Goal: Task Accomplishment & Management: Use online tool/utility

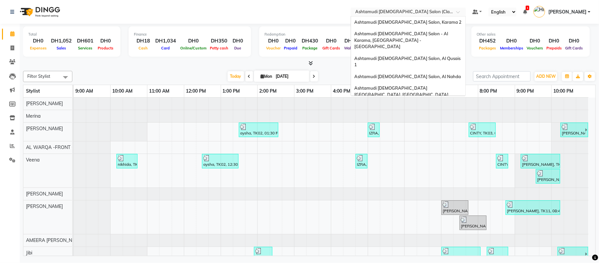
click at [436, 8] on div "Select Location × Ashtamudi [DEMOGRAPHIC_DATA] Salon (Classic Touch ) – Al Warq…" at bounding box center [408, 12] width 115 height 9
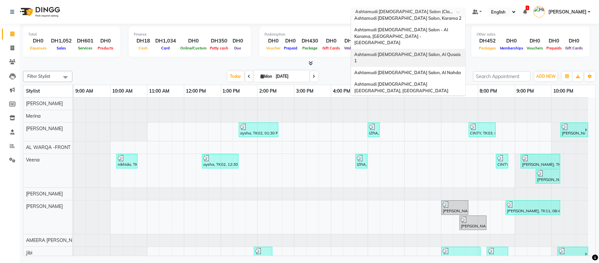
click at [422, 52] on span "Ashtamudi [DEMOGRAPHIC_DATA] Salon, Al Qusais 1" at bounding box center [407, 58] width 107 height 12
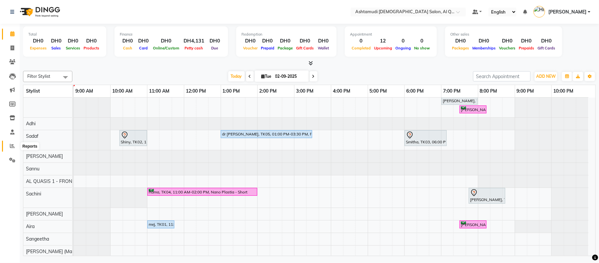
click at [11, 148] on icon at bounding box center [12, 145] width 5 height 5
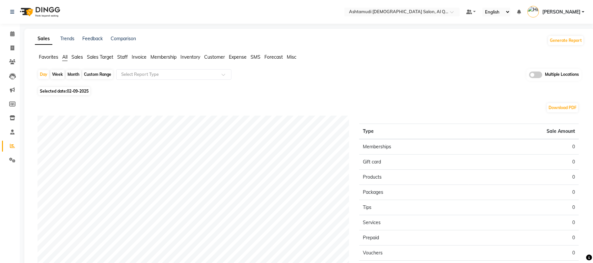
click at [71, 89] on span "02-09-2025" at bounding box center [78, 91] width 22 height 5
select select "9"
select select "2025"
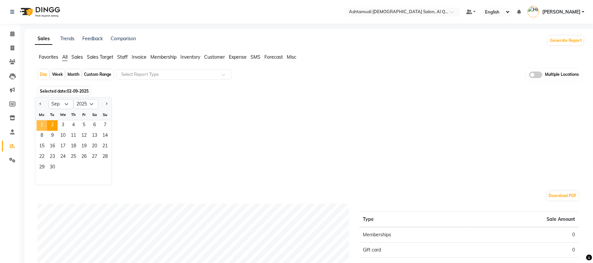
click at [40, 121] on span "1" at bounding box center [42, 125] width 11 height 11
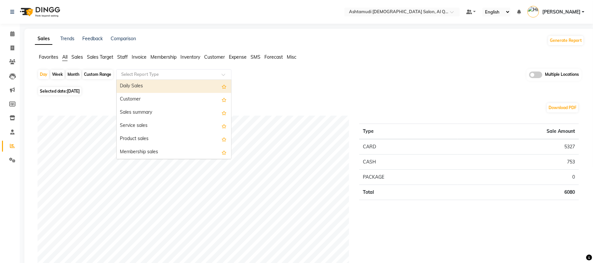
click at [136, 76] on input "text" at bounding box center [167, 74] width 95 height 7
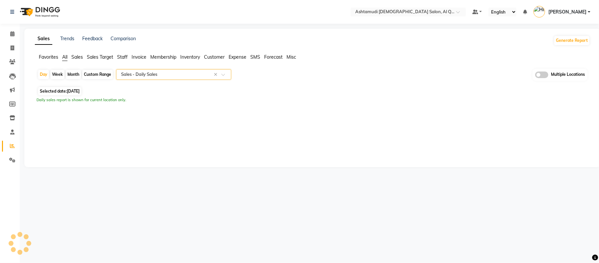
select select "full_report"
select select "csv"
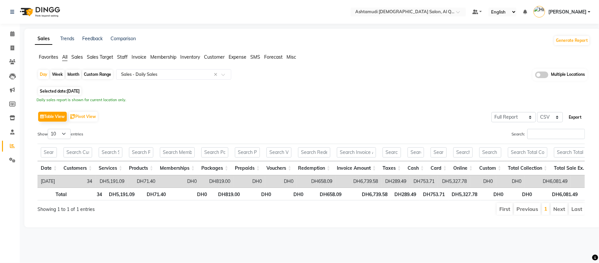
click at [574, 118] on button "Export" at bounding box center [575, 117] width 18 height 11
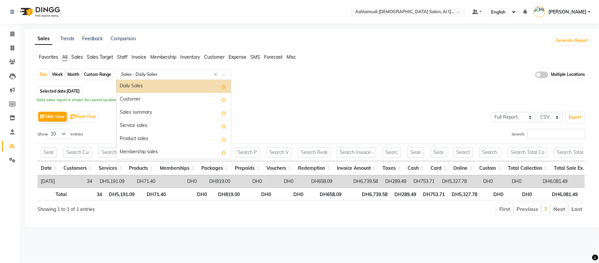
click at [168, 77] on input "text" at bounding box center [167, 74] width 95 height 7
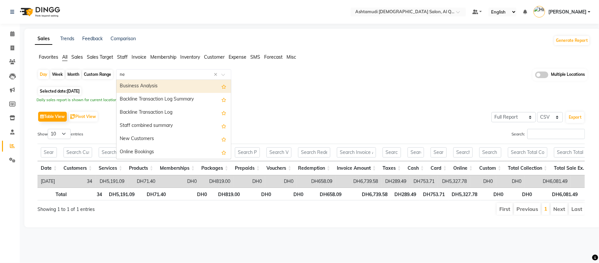
type input "new"
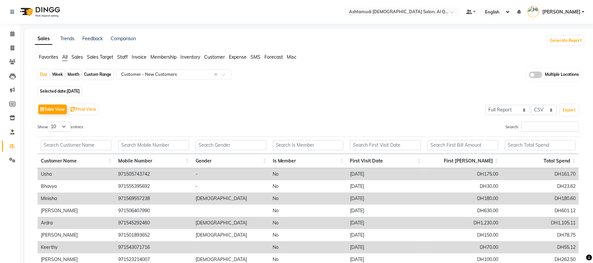
click at [292, 222] on td "No" at bounding box center [308, 223] width 77 height 12
click at [11, 58] on span at bounding box center [13, 62] width 12 height 8
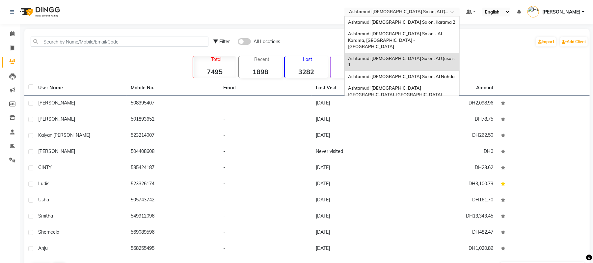
click at [411, 14] on input "text" at bounding box center [395, 12] width 95 height 7
click at [413, 36] on span "Ashtamudi [DEMOGRAPHIC_DATA] Salon - Al Karama, [GEOGRAPHIC_DATA] -[GEOGRAPHIC_…" at bounding box center [395, 40] width 95 height 18
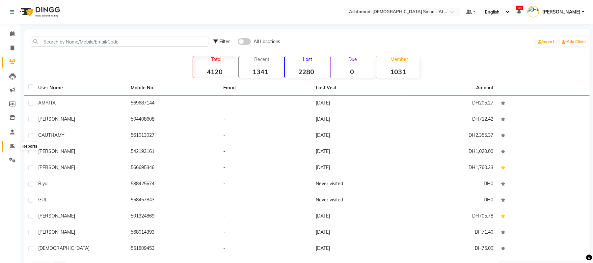
click at [13, 149] on span at bounding box center [13, 146] width 12 height 8
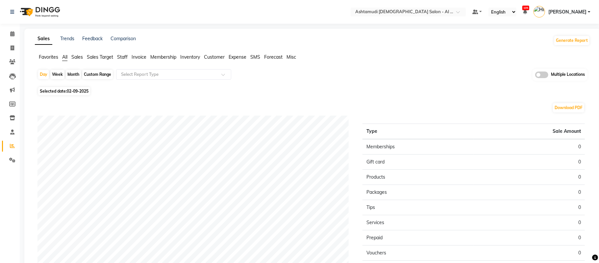
click at [74, 91] on span "02-09-2025" at bounding box center [78, 91] width 22 height 5
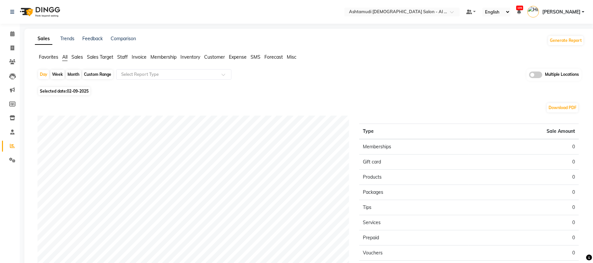
select select "9"
select select "2025"
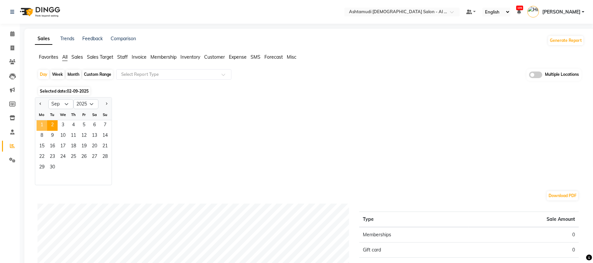
click at [41, 126] on span "1" at bounding box center [42, 125] width 11 height 11
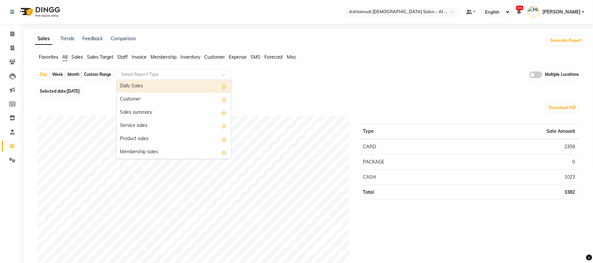
click at [144, 77] on input "text" at bounding box center [167, 74] width 95 height 7
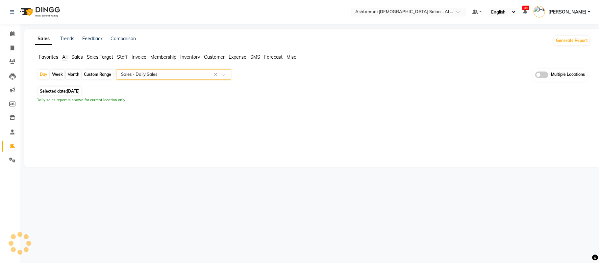
select select "full_report"
select select "csv"
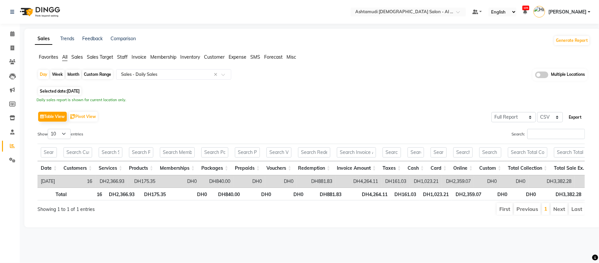
click at [574, 117] on button "Export" at bounding box center [575, 117] width 18 height 11
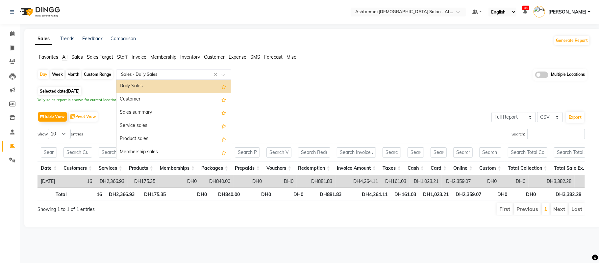
click at [144, 74] on input "text" at bounding box center [167, 74] width 95 height 7
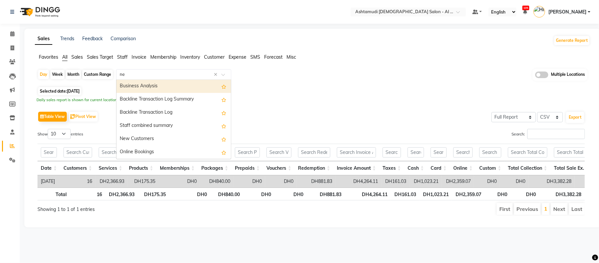
type input "new"
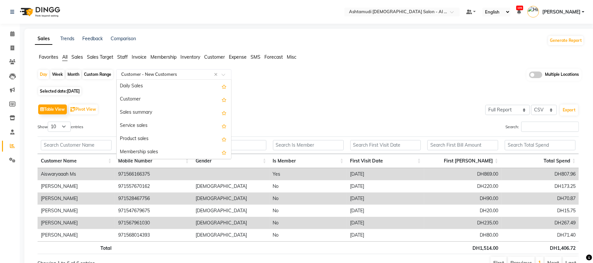
click at [170, 72] on input "text" at bounding box center [167, 74] width 95 height 7
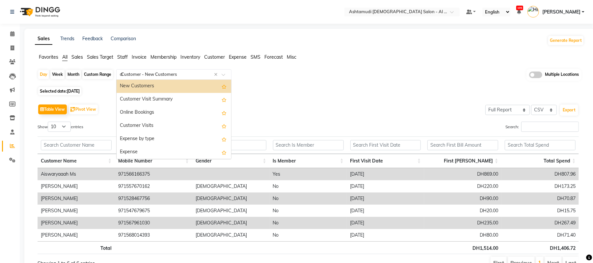
scroll to position [540, 0]
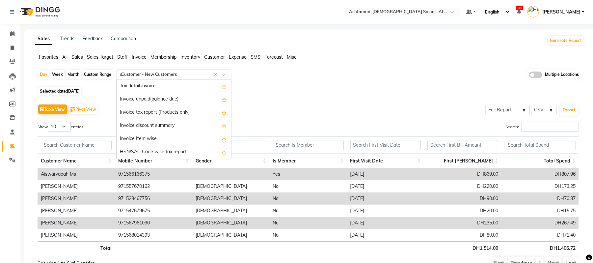
type input "da"
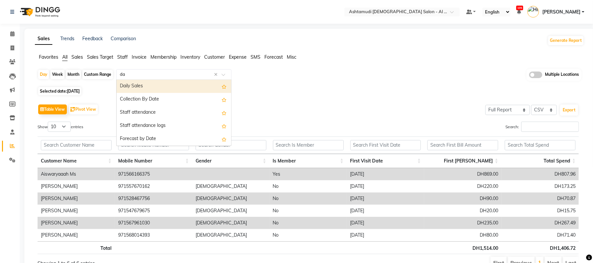
scroll to position [0, 0]
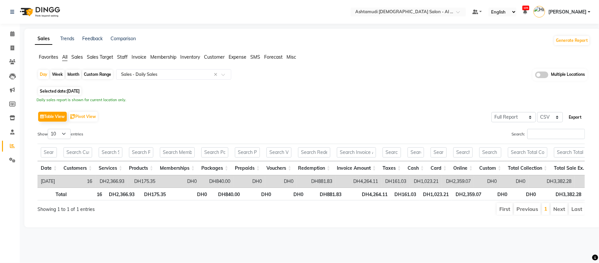
click at [583, 115] on button "Export" at bounding box center [575, 117] width 18 height 11
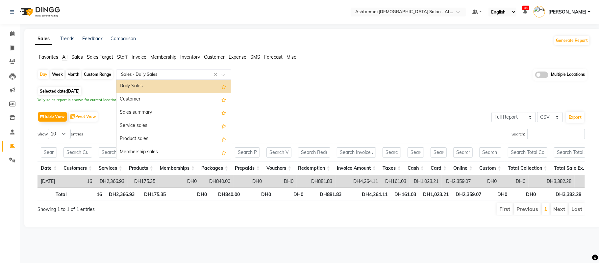
click at [175, 73] on input "text" at bounding box center [167, 74] width 95 height 7
type input "ew"
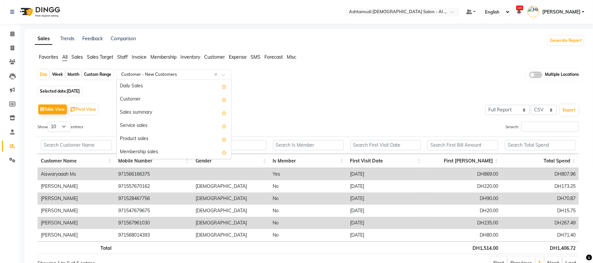
scroll to position [1185, 0]
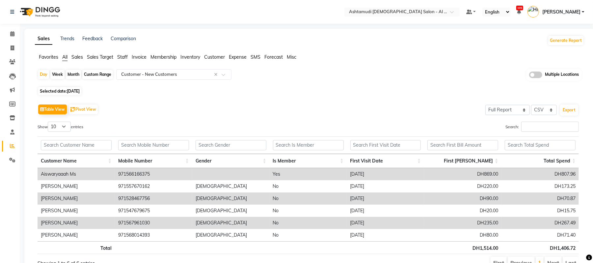
click at [366, 92] on div "Selected date: 01-09-2025" at bounding box center [311, 91] width 546 height 7
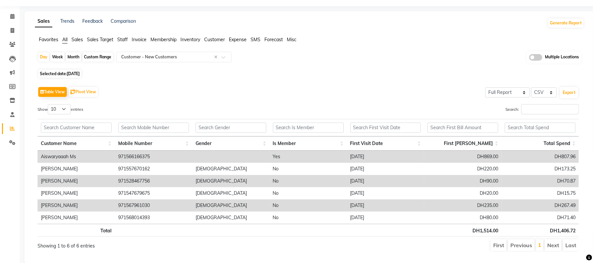
scroll to position [36, 0]
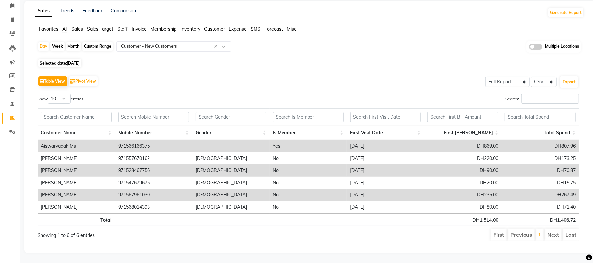
click at [335, 29] on div "Favorites All Sales Sales Target Staff Invoice Membership Inventory Customer Ex…" at bounding box center [309, 32] width 559 height 13
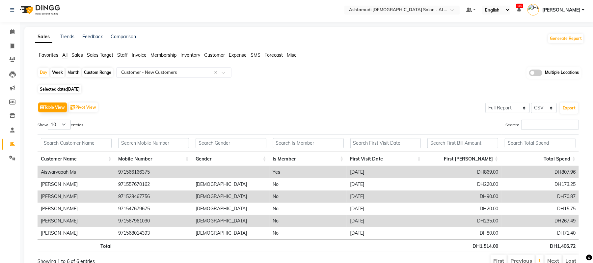
scroll to position [0, 0]
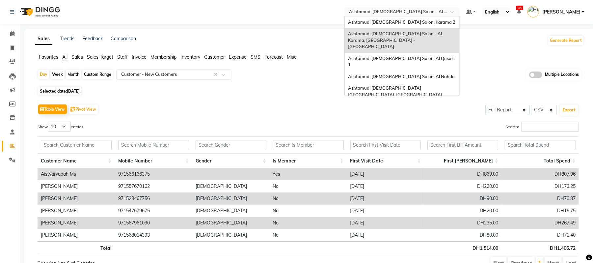
click at [395, 10] on input "text" at bounding box center [395, 12] width 95 height 7
click at [400, 74] on span "Ashtamudi Ladies Salon, Al Nahda" at bounding box center [401, 76] width 107 height 5
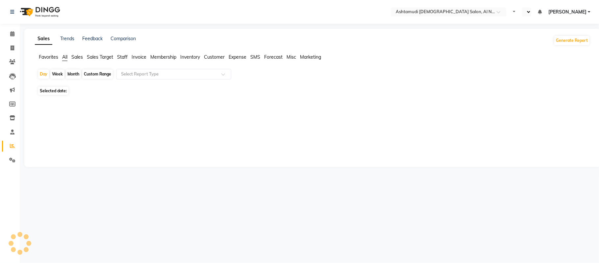
select select "en"
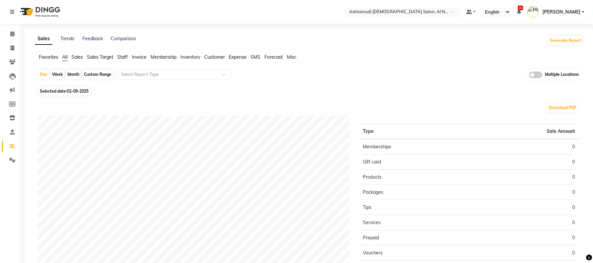
click at [89, 90] on span "02-09-2025" at bounding box center [78, 91] width 22 height 5
select select "9"
select select "2025"
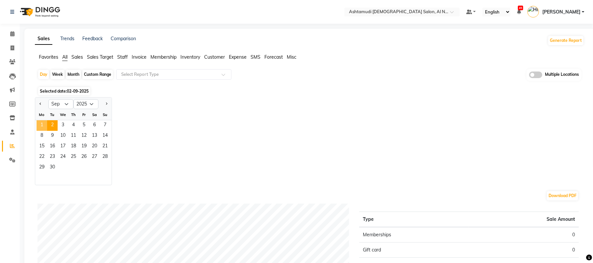
click at [41, 124] on span "1" at bounding box center [42, 125] width 11 height 11
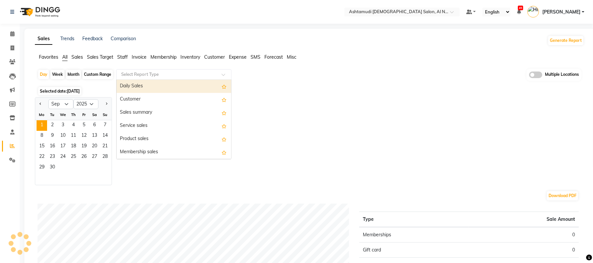
click at [135, 70] on div "Select Report Type" at bounding box center [173, 74] width 115 height 11
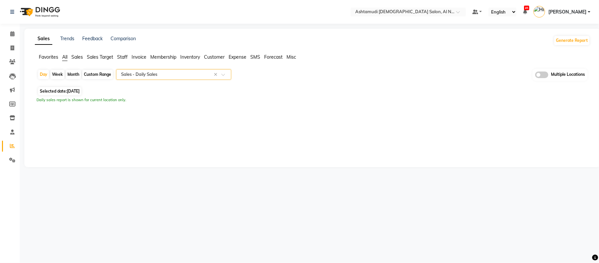
select select "full_report"
select select "csv"
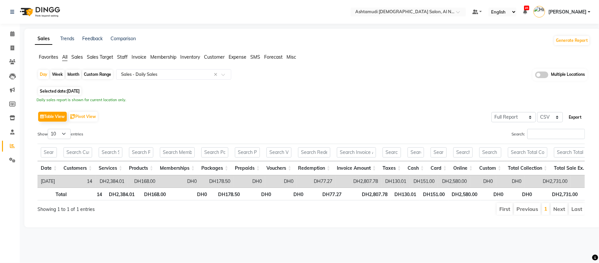
click at [572, 115] on button "Export" at bounding box center [575, 117] width 18 height 11
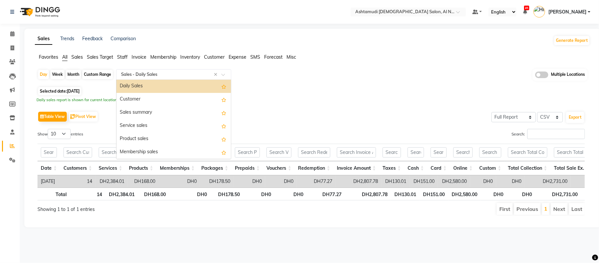
click at [185, 77] on input "text" at bounding box center [167, 74] width 95 height 7
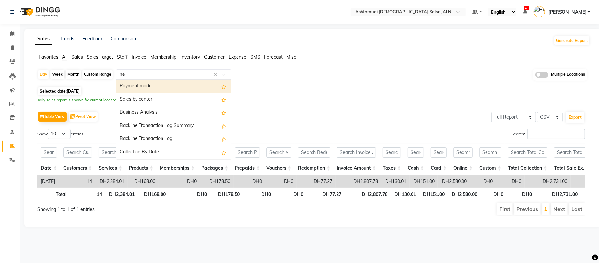
type input "new"
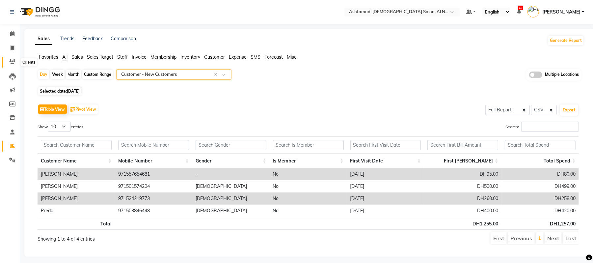
click at [13, 62] on icon at bounding box center [12, 61] width 6 height 5
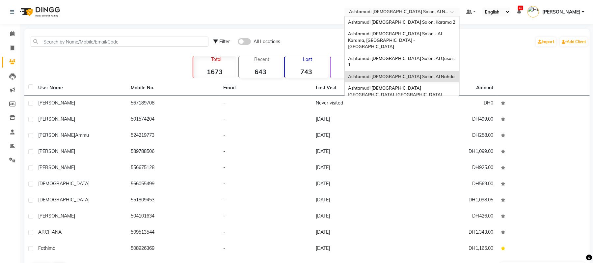
click at [407, 15] on input "text" at bounding box center [395, 12] width 95 height 7
click at [407, 85] on span "Ashtamudi [DEMOGRAPHIC_DATA] [GEOGRAPHIC_DATA], [GEOGRAPHIC_DATA]" at bounding box center [395, 91] width 94 height 12
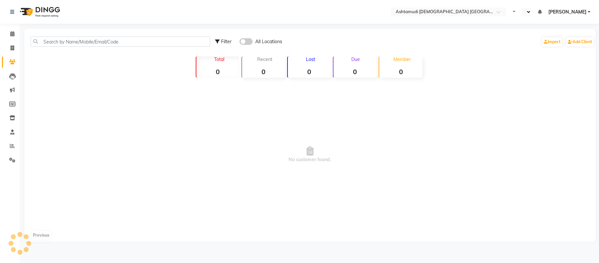
select select "en"
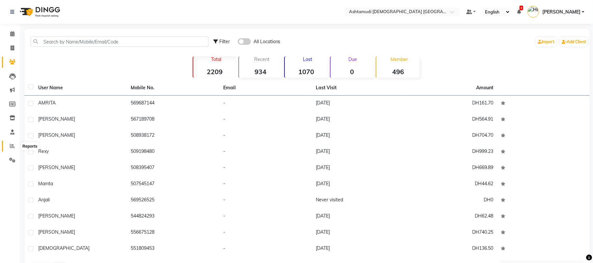
click at [12, 146] on icon at bounding box center [12, 145] width 5 height 5
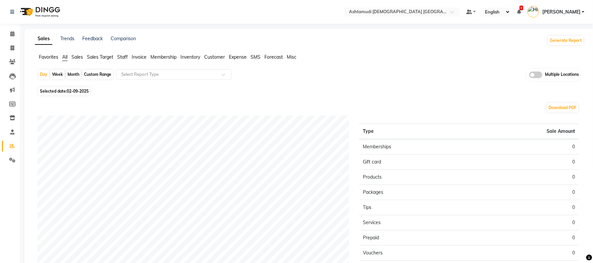
click at [78, 91] on span "02-09-2025" at bounding box center [78, 91] width 22 height 5
select select "9"
select select "2025"
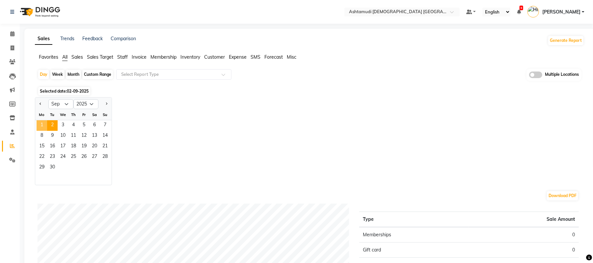
click at [42, 126] on span "1" at bounding box center [42, 125] width 11 height 11
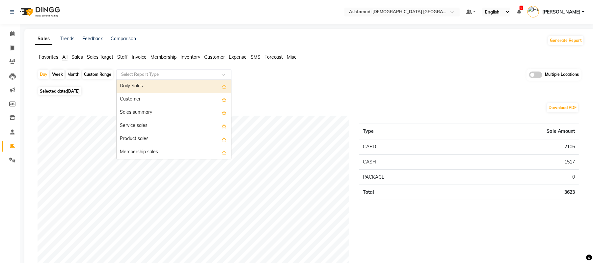
click at [163, 73] on input "text" at bounding box center [167, 74] width 95 height 7
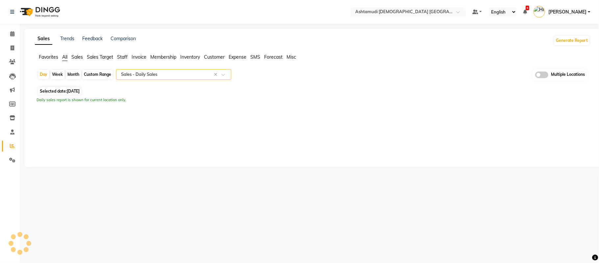
select select "full_report"
select select "csv"
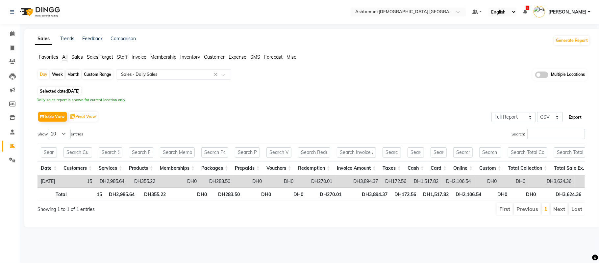
click at [579, 117] on button "Export" at bounding box center [575, 117] width 18 height 11
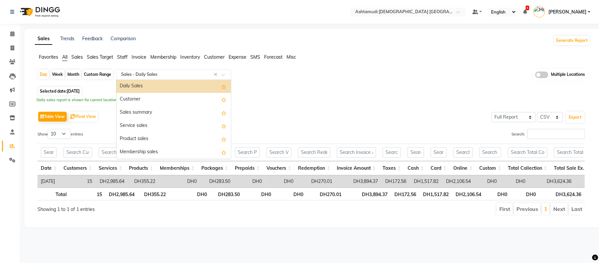
click at [178, 73] on input "text" at bounding box center [167, 74] width 95 height 7
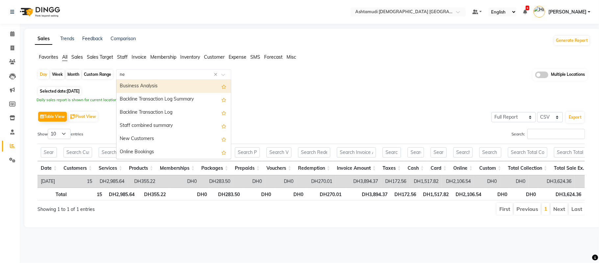
type input "new"
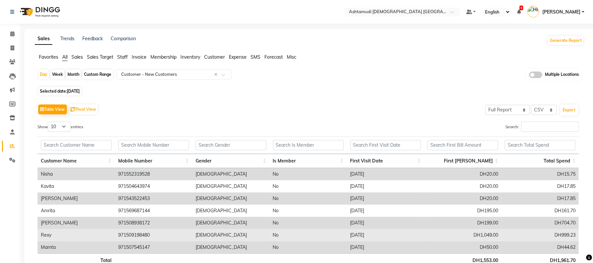
click at [241, 237] on td "[DEMOGRAPHIC_DATA]" at bounding box center [230, 235] width 77 height 12
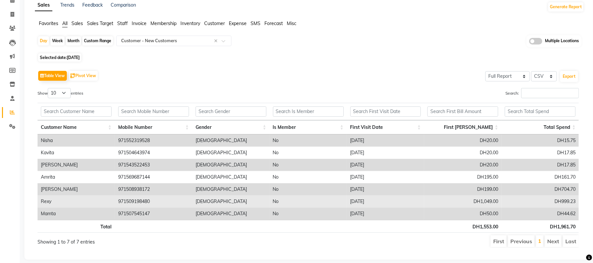
scroll to position [35, 0]
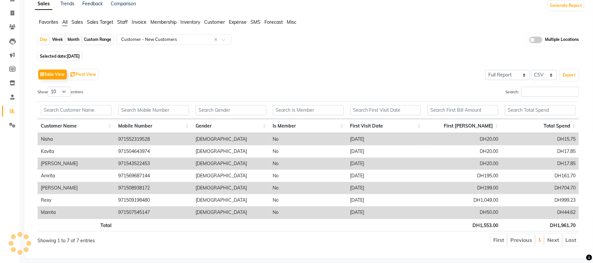
click at [330, 72] on div "Table View Pivot View Select Full Report Filtered Report Select CSV PDF Export" at bounding box center [308, 74] width 541 height 14
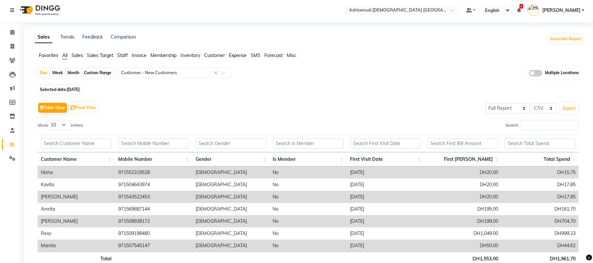
scroll to position [0, 0]
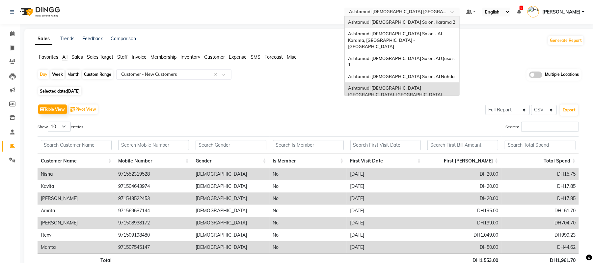
drag, startPoint x: 423, startPoint y: 12, endPoint x: 423, endPoint y: 23, distance: 11.2
click at [423, 16] on ng-select "Select Location × Ashtamudi Ladies Salon Sahara Center, Dubai Ashtamudi Ladies …" at bounding box center [401, 12] width 115 height 9
click at [423, 23] on div "Ashtamudi Ladies Salon, Karama 2" at bounding box center [402, 22] width 115 height 12
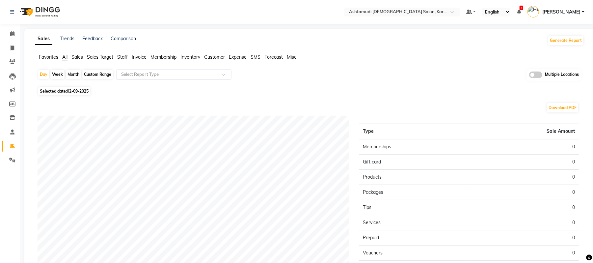
click at [75, 92] on span "02-09-2025" at bounding box center [78, 91] width 22 height 5
select select "9"
select select "2025"
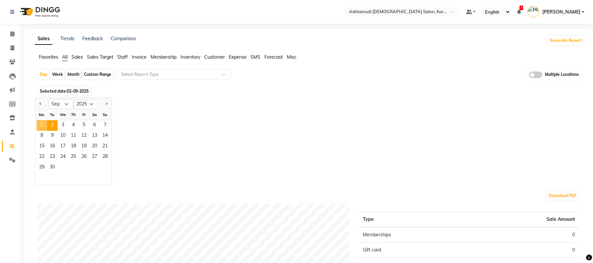
click at [42, 124] on span "1" at bounding box center [42, 125] width 11 height 11
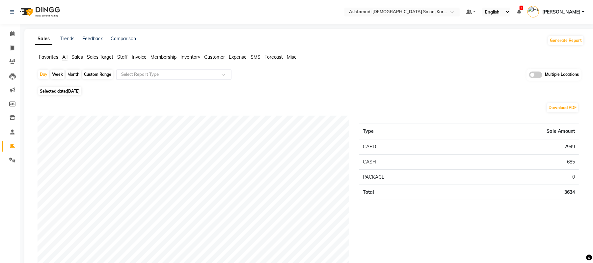
click at [132, 74] on input "text" at bounding box center [167, 74] width 95 height 7
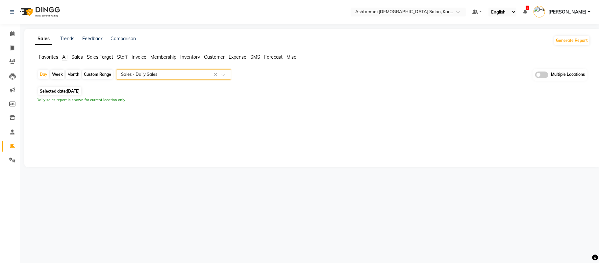
select select "full_report"
select select "csv"
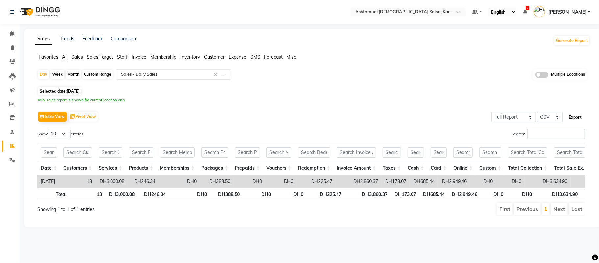
click at [571, 115] on button "Export" at bounding box center [575, 117] width 18 height 11
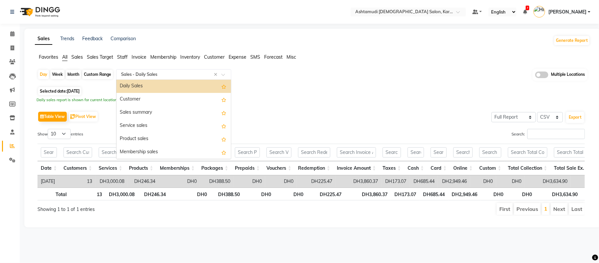
click at [132, 78] on div "Select Report Type × Sales - Daily Sales ×" at bounding box center [173, 74] width 115 height 11
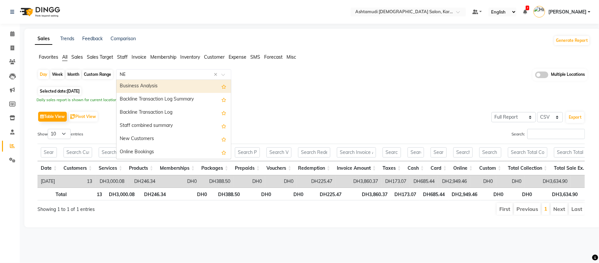
type input "NEW"
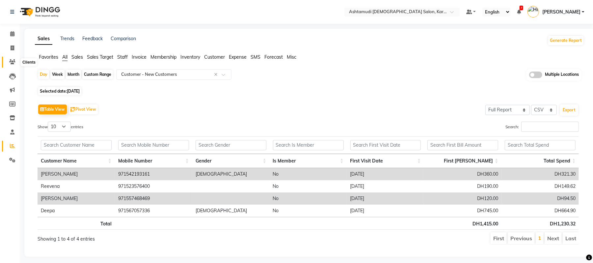
click at [13, 59] on span at bounding box center [13, 62] width 12 height 8
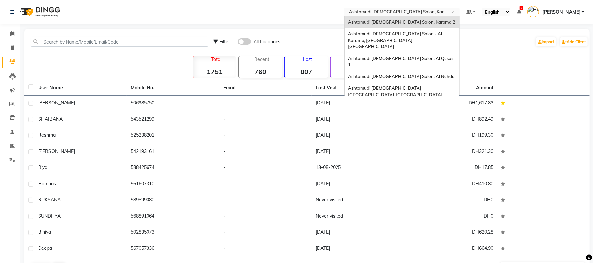
click at [412, 13] on input "text" at bounding box center [395, 12] width 95 height 7
click at [399, 103] on span "Ashtamudi [DEMOGRAPHIC_DATA] Salon (Classic Touch ) – Al Warqa, Al Warqa" at bounding box center [399, 109] width 102 height 12
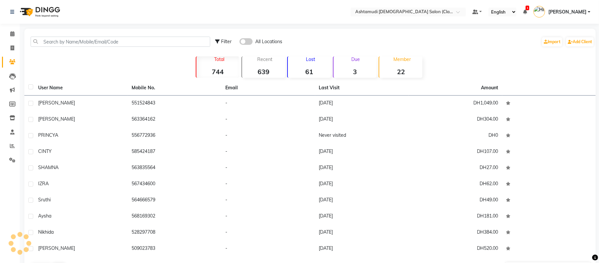
select select "en"
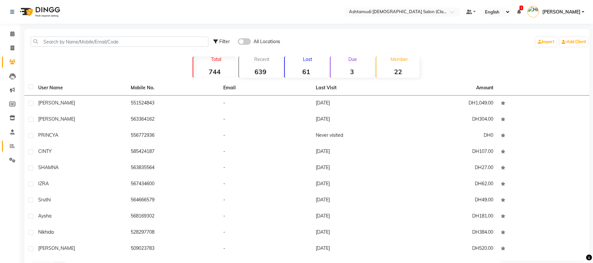
click at [13, 141] on link "Reports" at bounding box center [10, 146] width 16 height 11
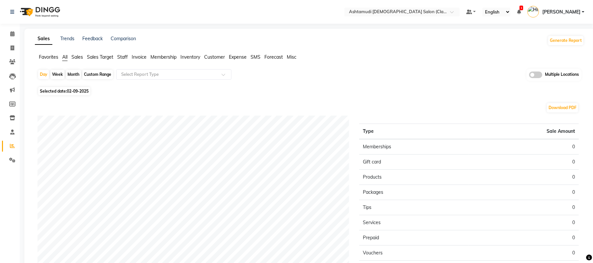
click at [77, 90] on span "02-09-2025" at bounding box center [78, 91] width 22 height 5
select select "9"
select select "2025"
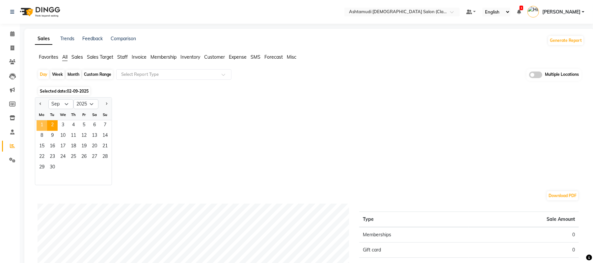
click at [41, 124] on span "1" at bounding box center [42, 125] width 11 height 11
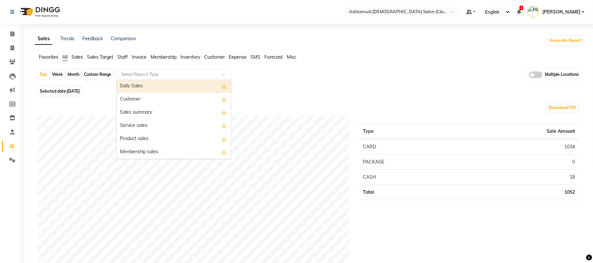
click at [157, 74] on input "text" at bounding box center [167, 74] width 95 height 7
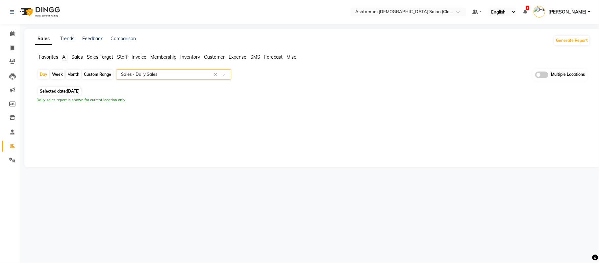
select select "full_report"
select select "csv"
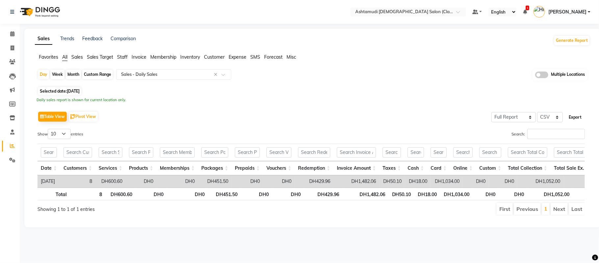
click at [578, 117] on button "Export" at bounding box center [575, 117] width 18 height 11
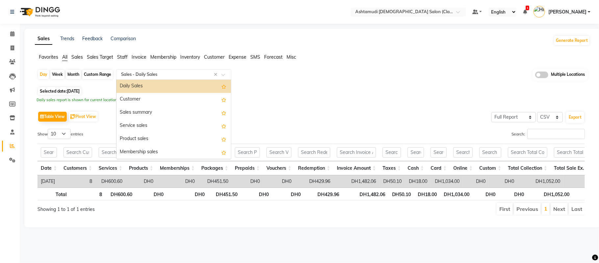
click at [154, 79] on ng-select "Select Report Type × Sales - Daily Sales × Daily Sales Customer Sales summary S…" at bounding box center [173, 74] width 115 height 11
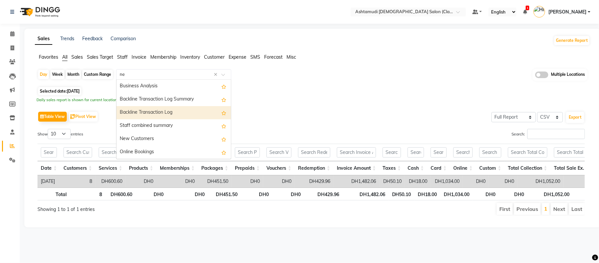
type input "new"
